Goal: Find contact information: Find contact information

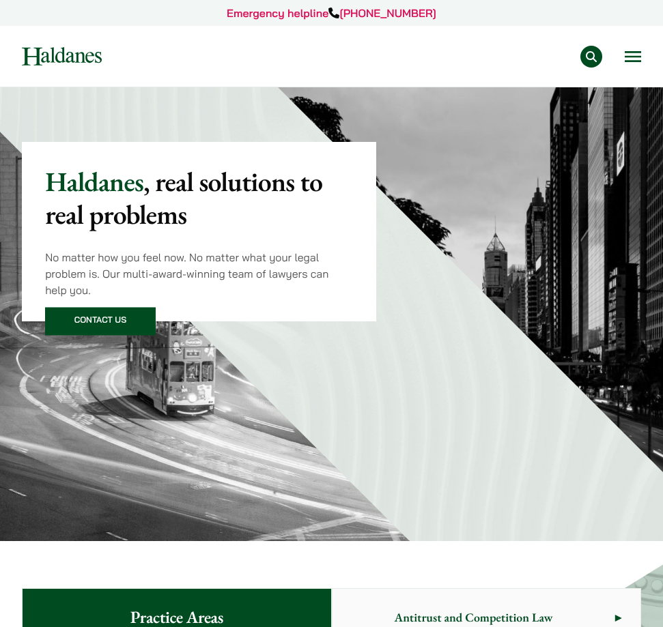
click at [623, 60] on div "Practice Areas Antitrust and Competition Law Civil Litigation & Dispute Resolut…" at bounding box center [381, 57] width 519 height 22
click at [630, 60] on button "Open menu" at bounding box center [633, 56] width 16 height 11
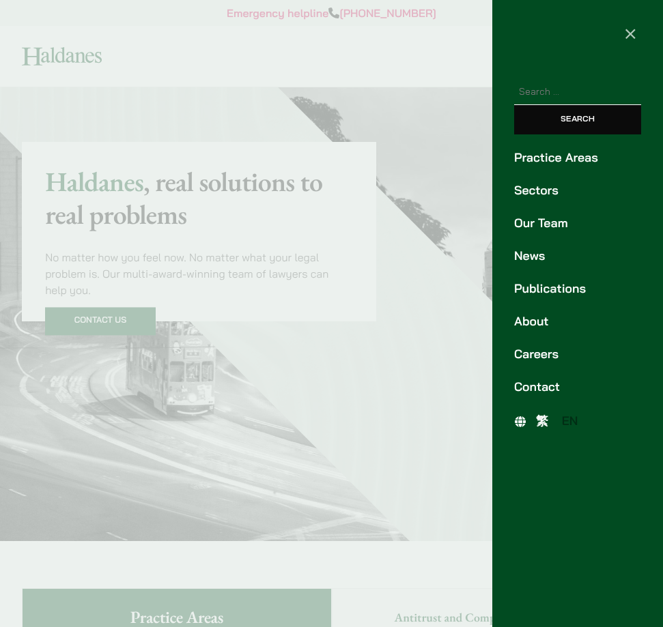
click at [539, 225] on link "Our Team" at bounding box center [577, 223] width 127 height 18
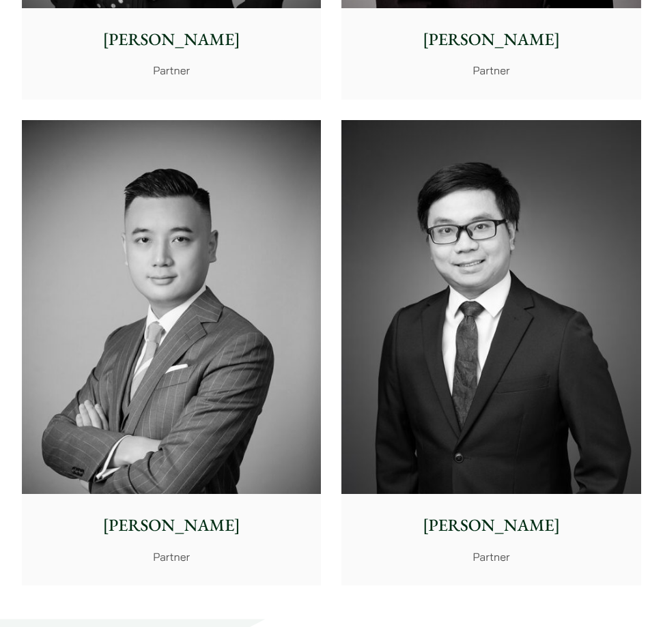
scroll to position [4421, 0]
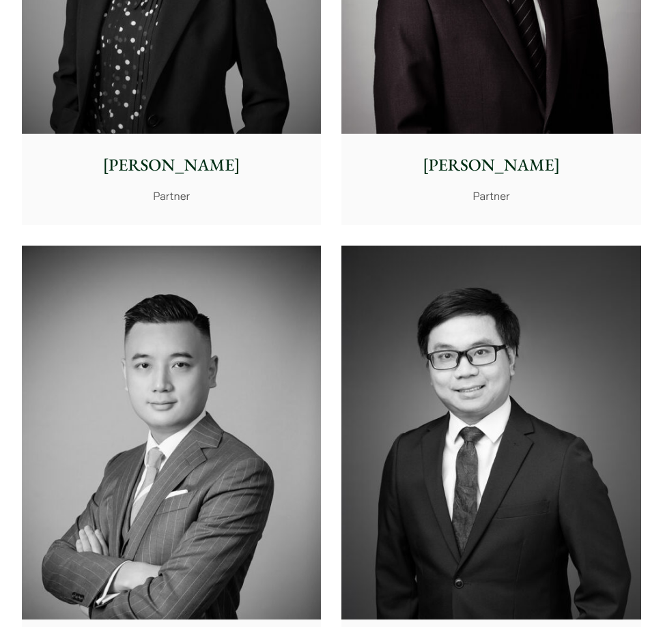
click at [252, 382] on img at bounding box center [171, 433] width 299 height 374
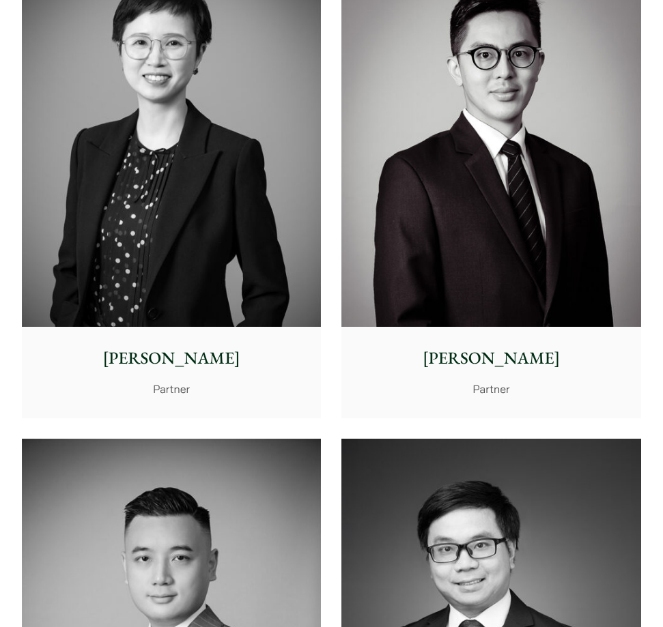
scroll to position [3934, 0]
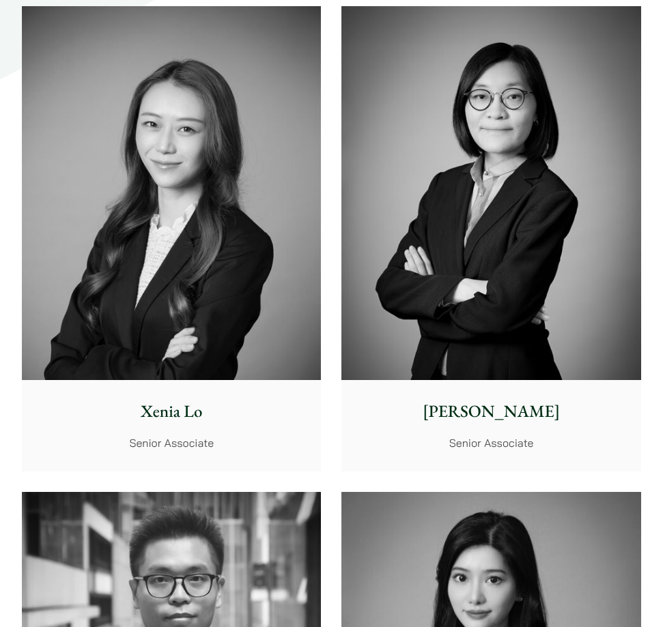
scroll to position [5712, 0]
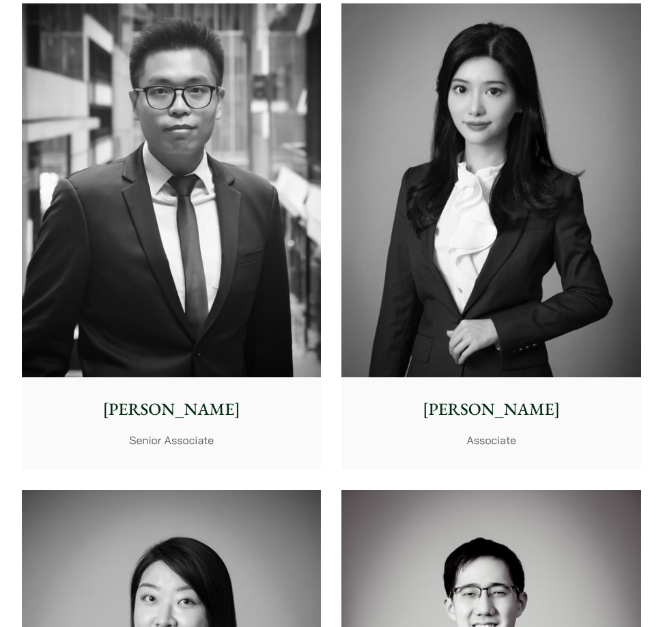
click at [460, 214] on img at bounding box center [490, 190] width 299 height 374
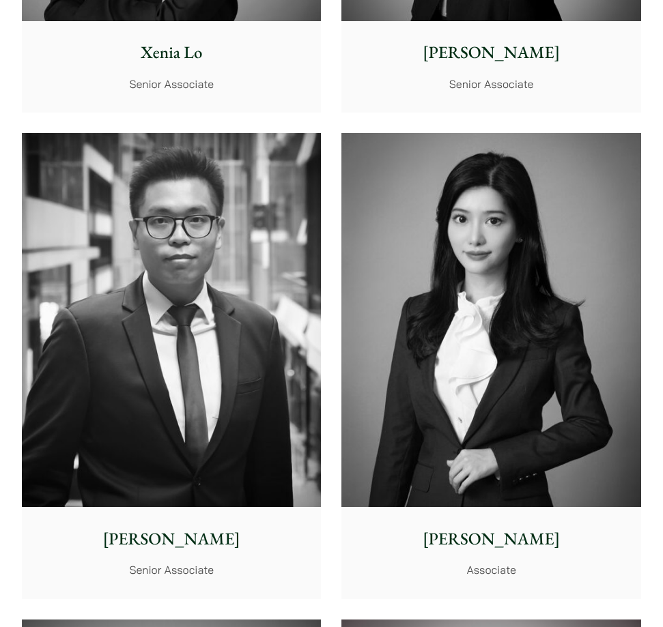
scroll to position [6060, 0]
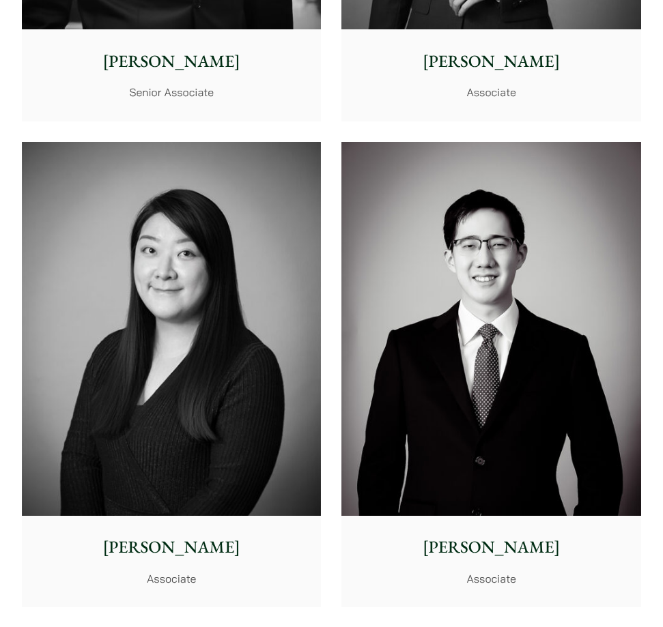
click at [223, 329] on img at bounding box center [171, 329] width 299 height 374
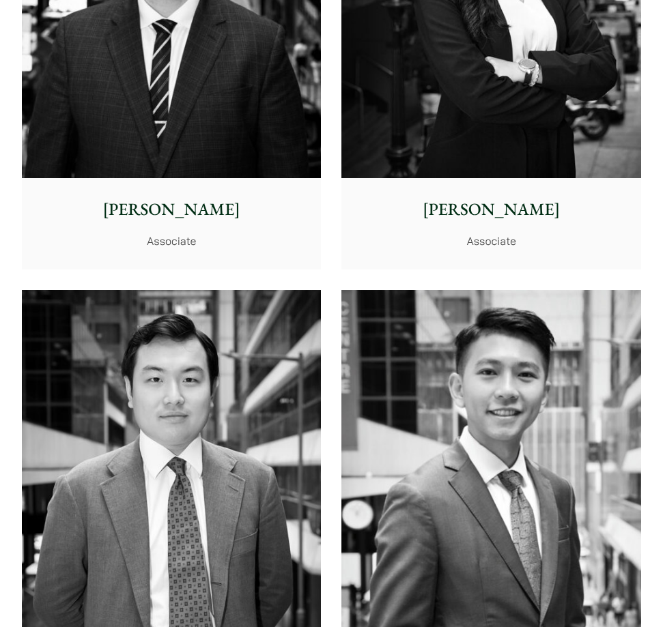
scroll to position [8143, 0]
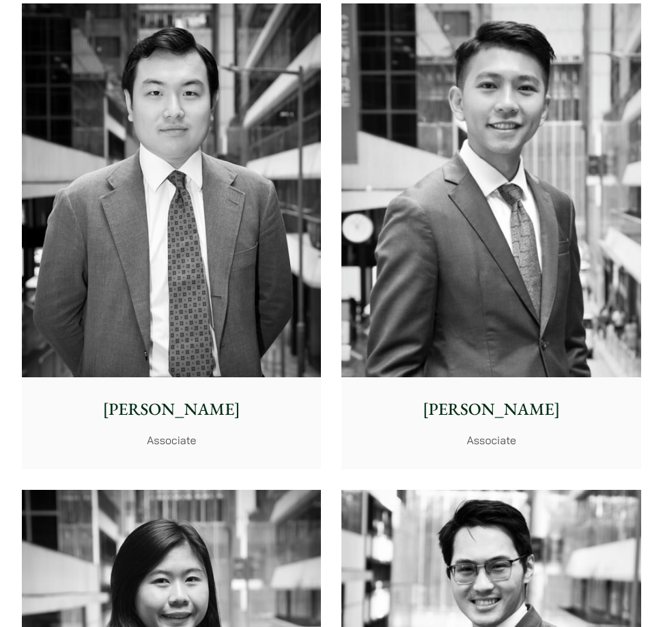
click at [498, 321] on img at bounding box center [490, 190] width 299 height 374
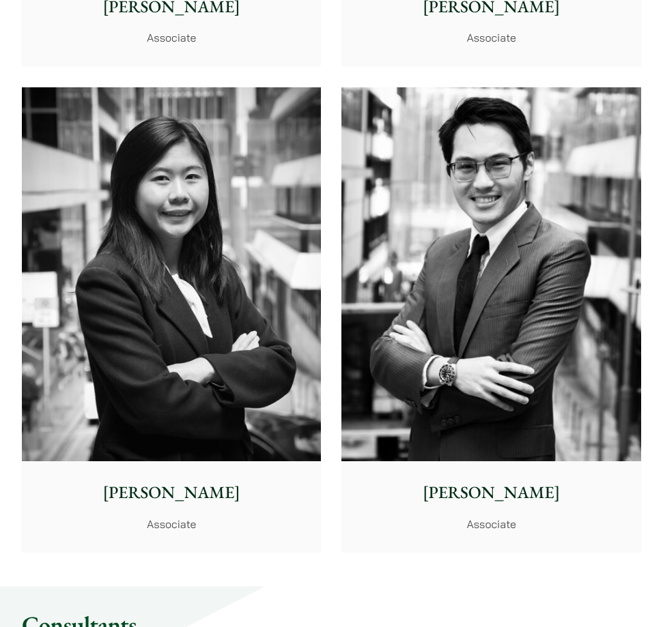
scroll to position [8803, 0]
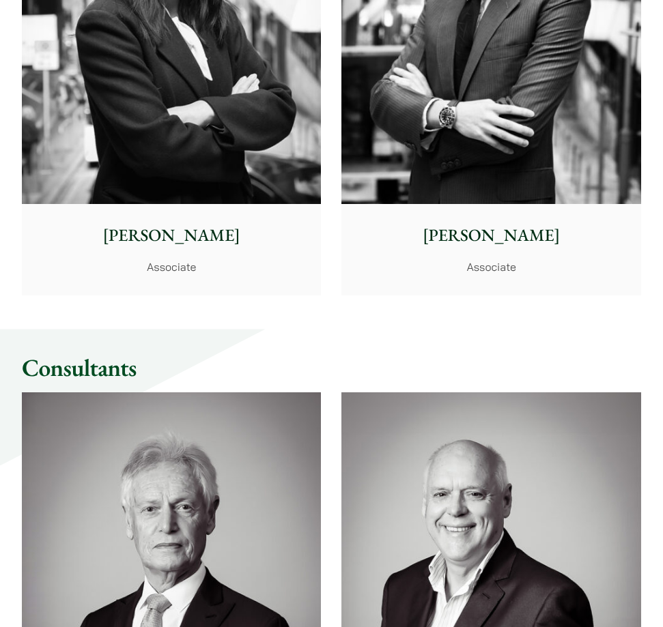
click at [453, 79] on img at bounding box center [490, 17] width 299 height 374
click at [143, 122] on img at bounding box center [171, 17] width 299 height 374
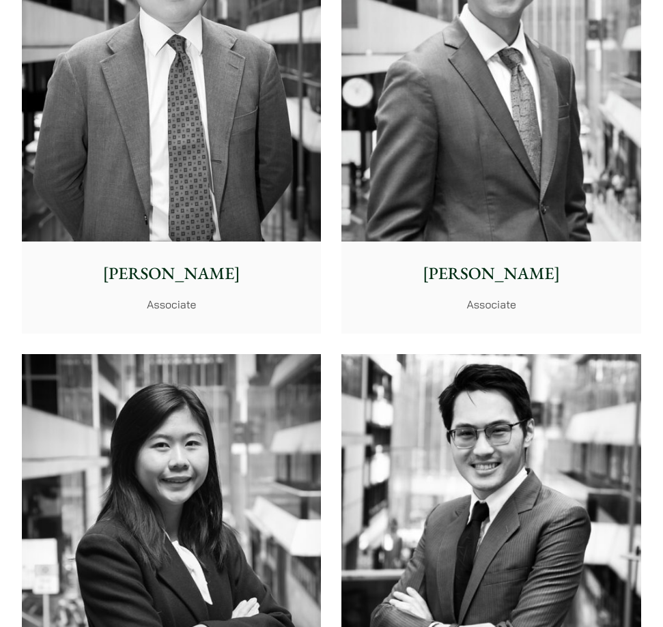
scroll to position [8250, 0]
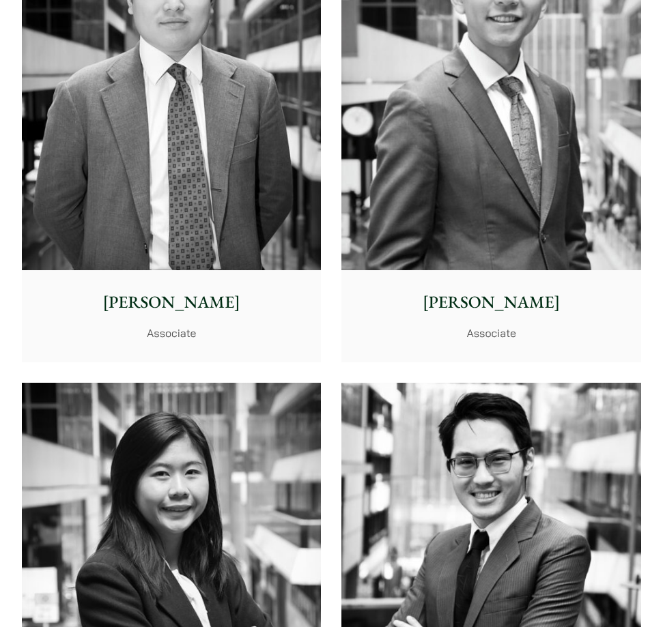
click at [271, 216] on img at bounding box center [171, 83] width 299 height 374
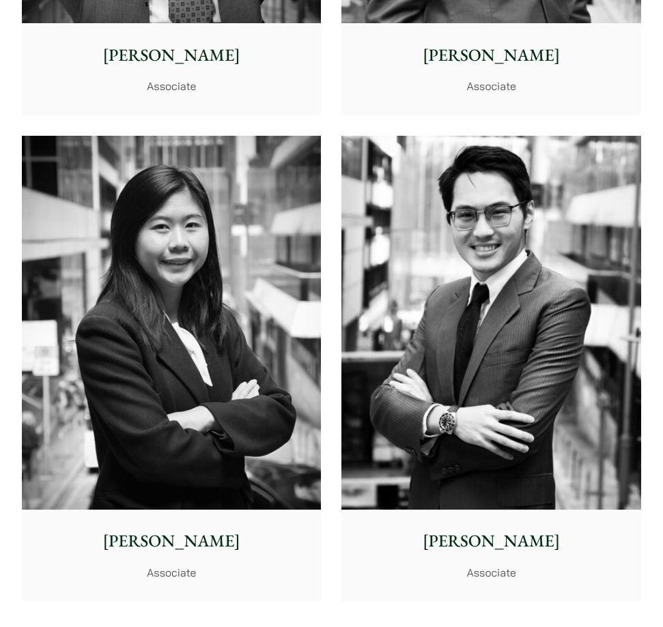
scroll to position [8002, 0]
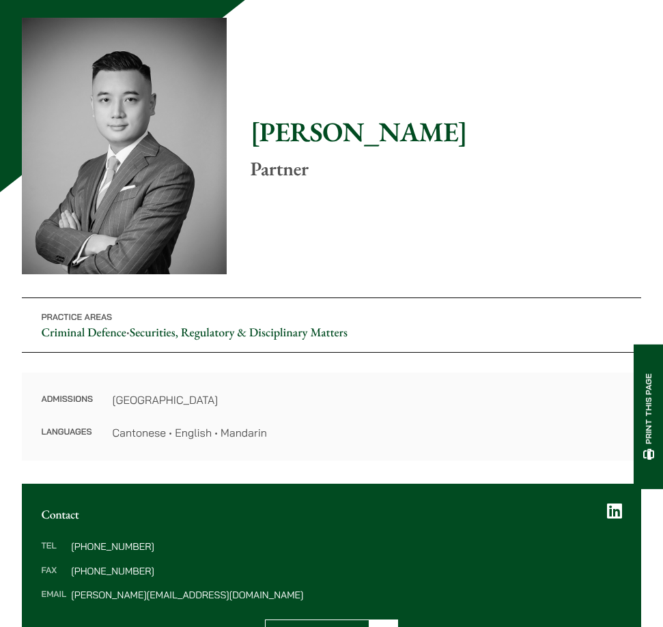
scroll to position [364, 0]
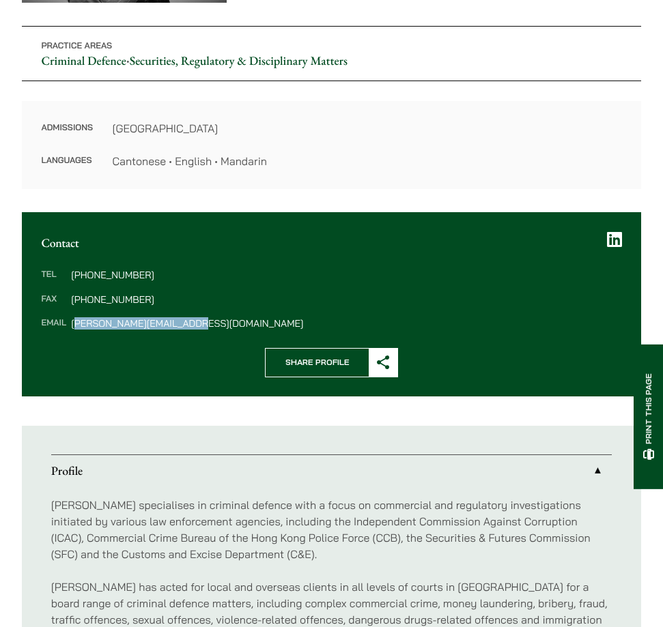
drag, startPoint x: 186, startPoint y: 322, endPoint x: 72, endPoint y: 321, distance: 114.0
click at [72, 321] on dd "timothy.wan@haldanes.com" at bounding box center [346, 324] width 550 height 10
drag, startPoint x: 72, startPoint y: 324, endPoint x: 111, endPoint y: 321, distance: 38.3
click at [110, 321] on dd "timothy.wan@haldanes.com" at bounding box center [346, 324] width 550 height 10
drag, startPoint x: 70, startPoint y: 322, endPoint x: 190, endPoint y: 322, distance: 120.1
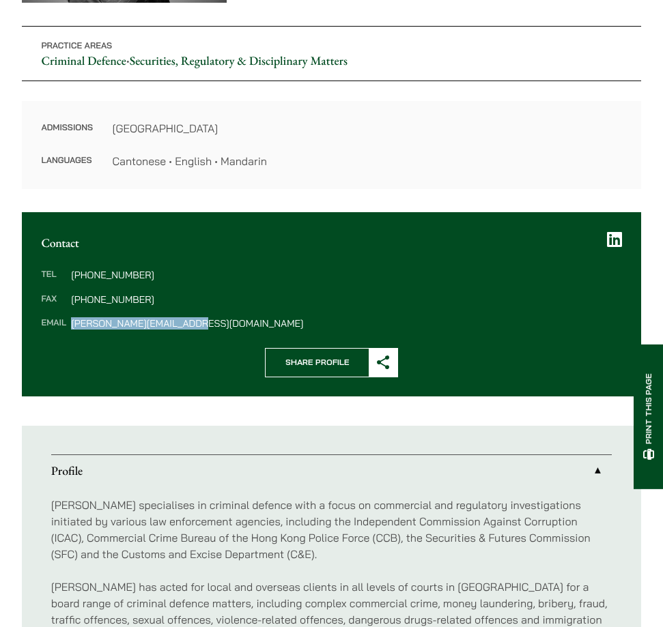
click at [190, 322] on dd "timothy.wan@haldanes.com" at bounding box center [346, 324] width 550 height 10
copy dd "timothy.wan@haldanes.com"
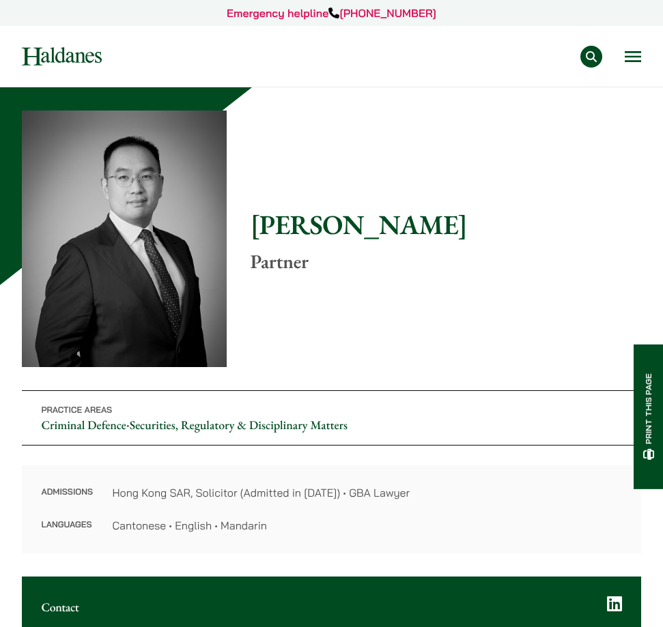
scroll to position [110, 0]
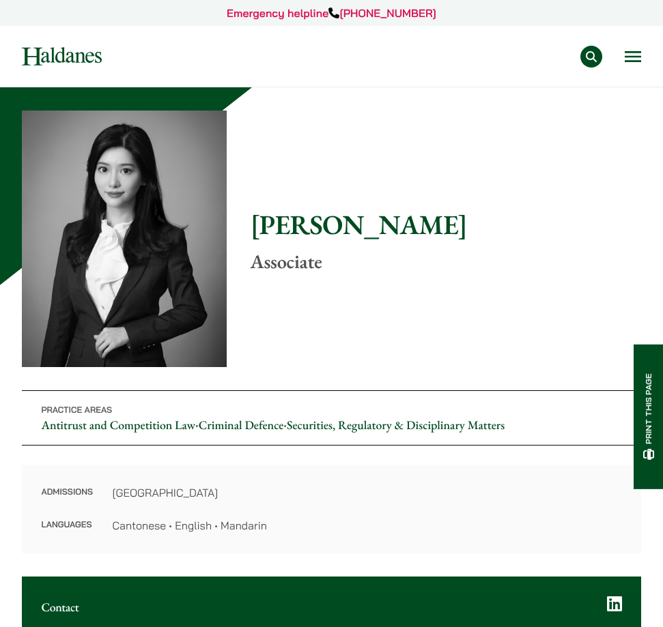
scroll to position [269, 0]
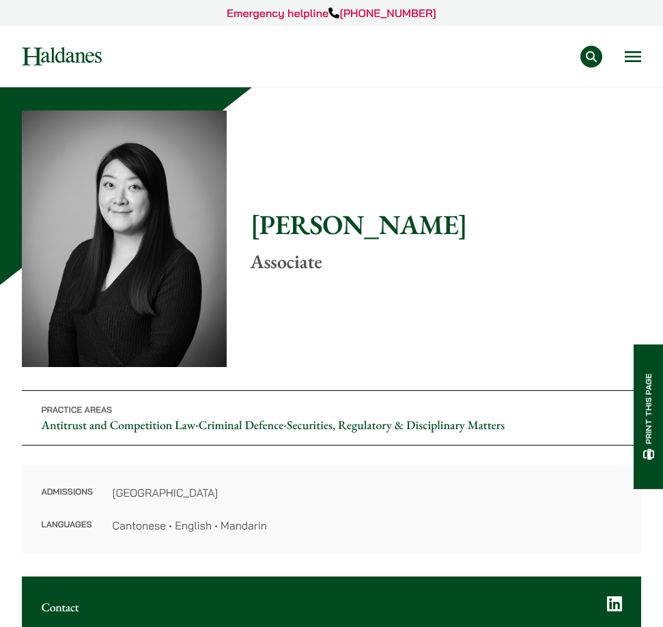
scroll to position [457, 0]
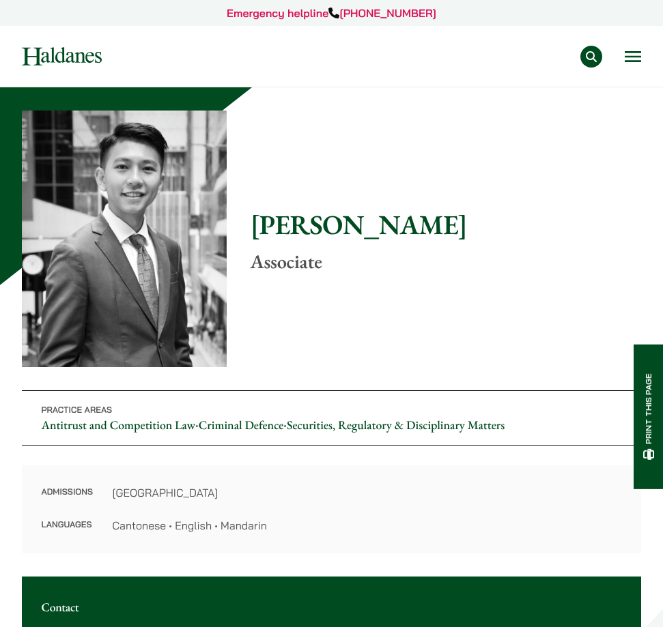
scroll to position [286, 0]
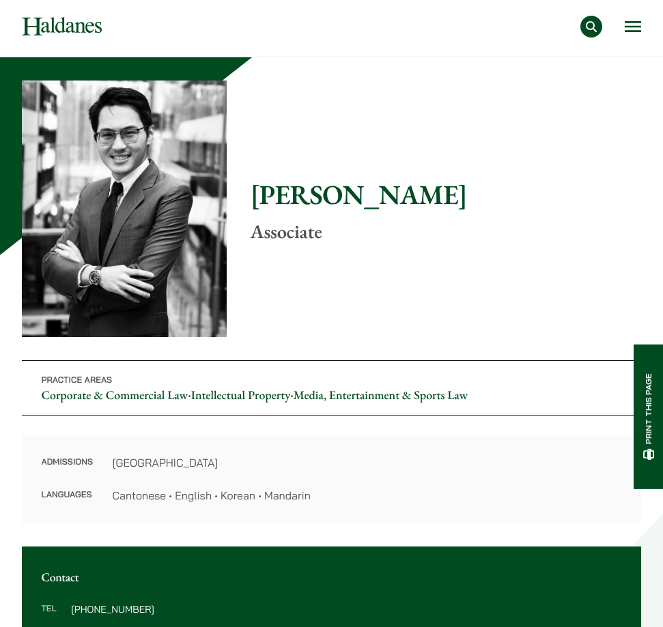
scroll to position [453, 0]
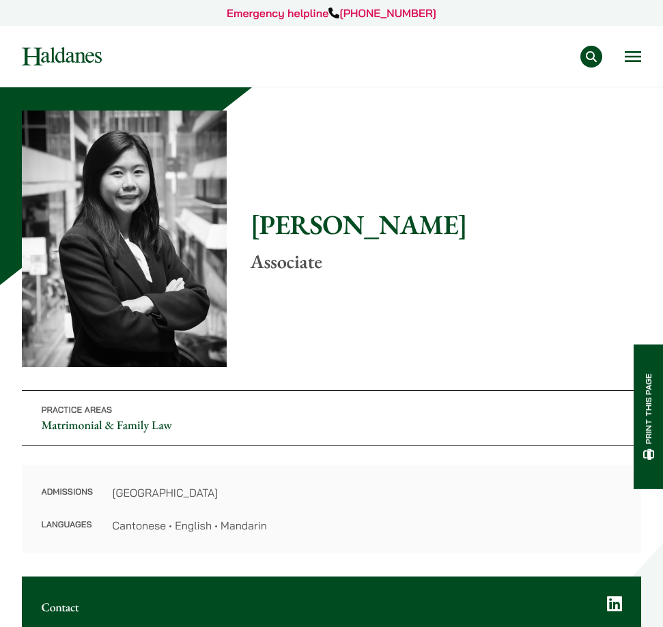
scroll to position [119, 0]
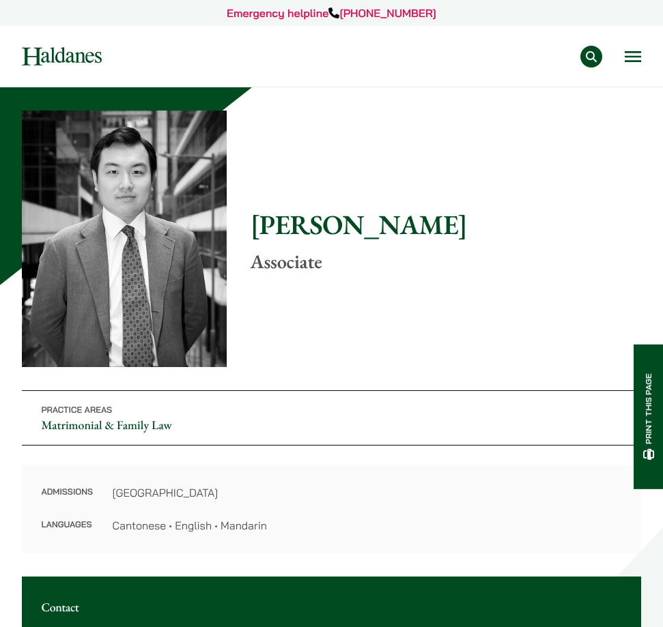
scroll to position [134, 0]
